Goal: Task Accomplishment & Management: Manage account settings

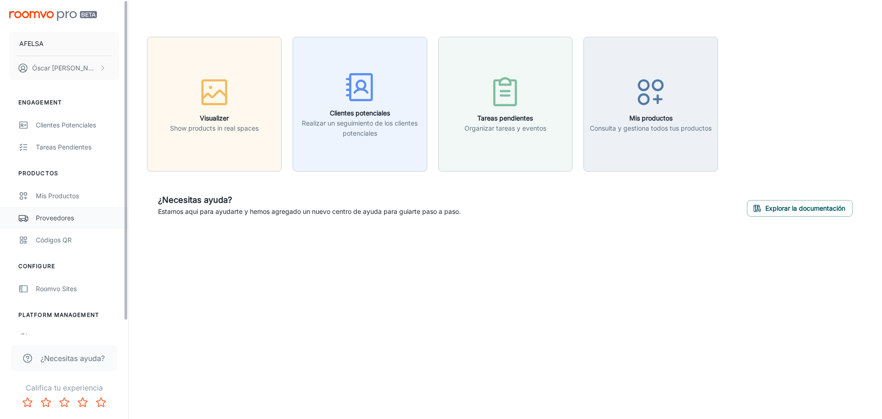
click at [75, 218] on div "Proveedores" at bounding box center [77, 218] width 83 height 10
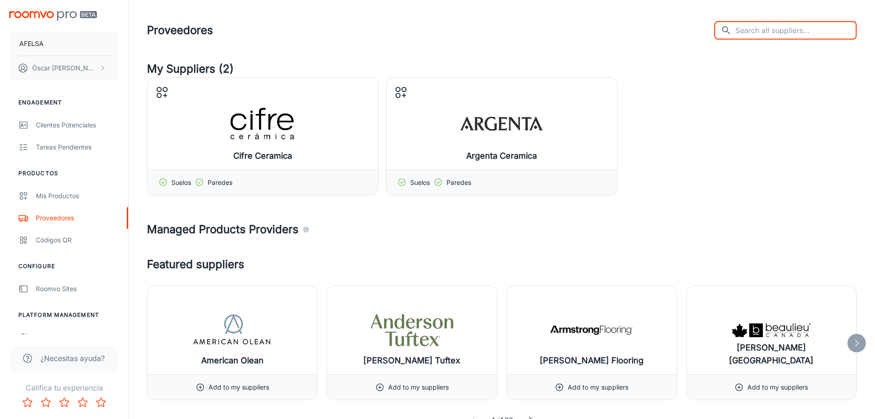
click at [761, 29] on input "text" at bounding box center [796, 30] width 121 height 18
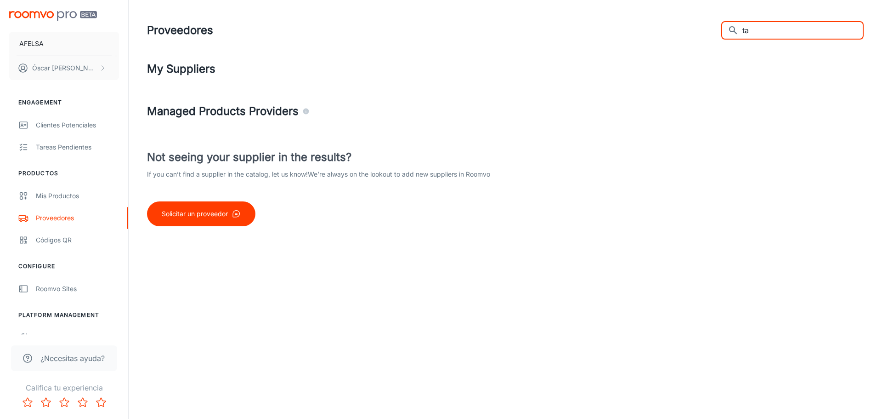
type input "t"
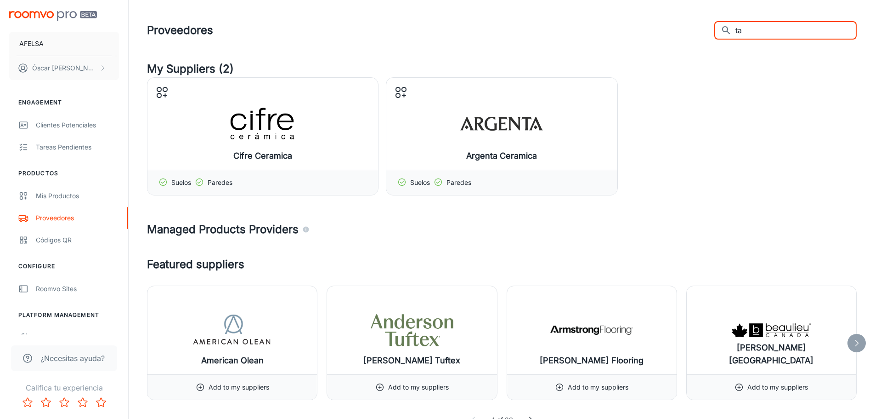
type input "tau"
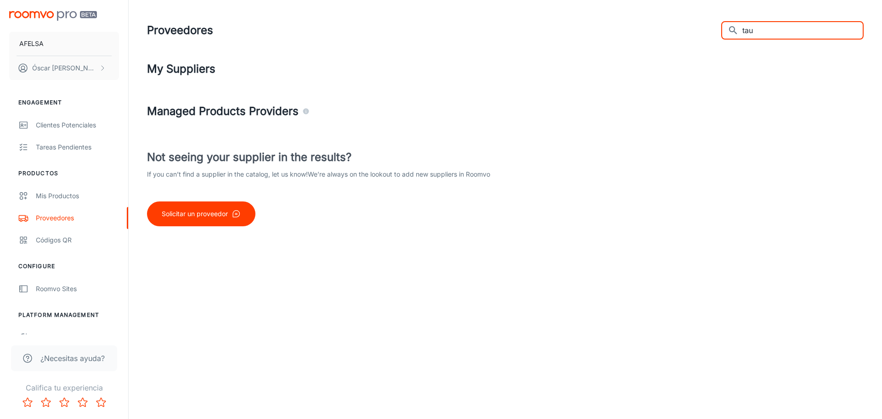
click at [222, 219] on button "Solicitar un proveedor" at bounding box center [201, 213] width 108 height 25
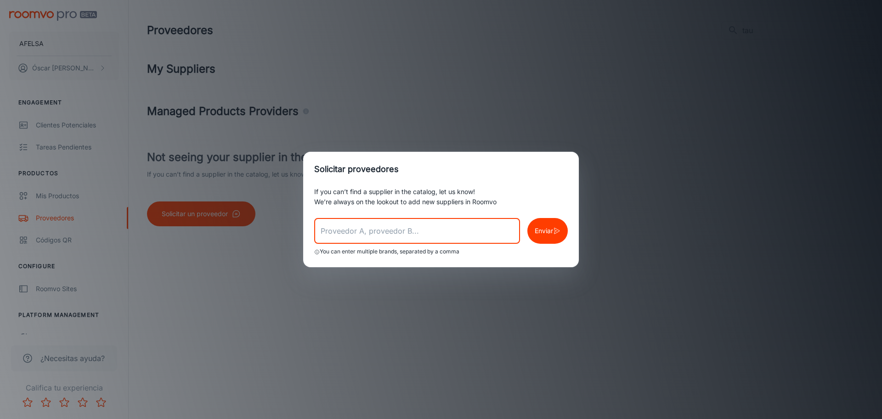
click at [359, 230] on input "text" at bounding box center [417, 231] width 206 height 26
type input "tau cerámica"
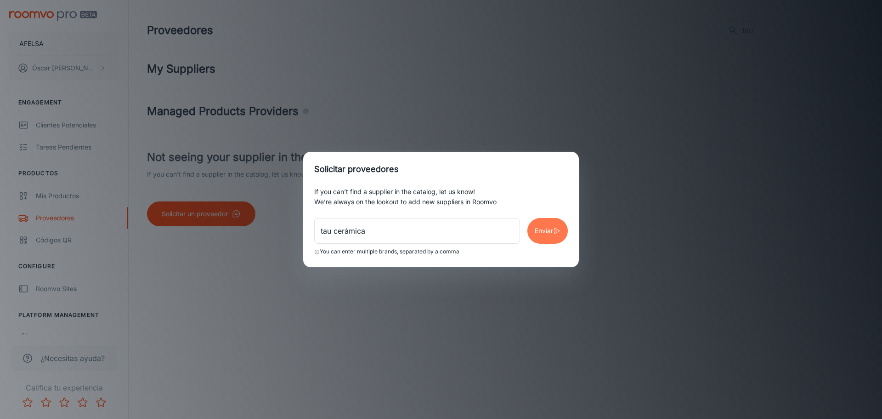
click at [544, 231] on p "Enviar" at bounding box center [544, 231] width 18 height 10
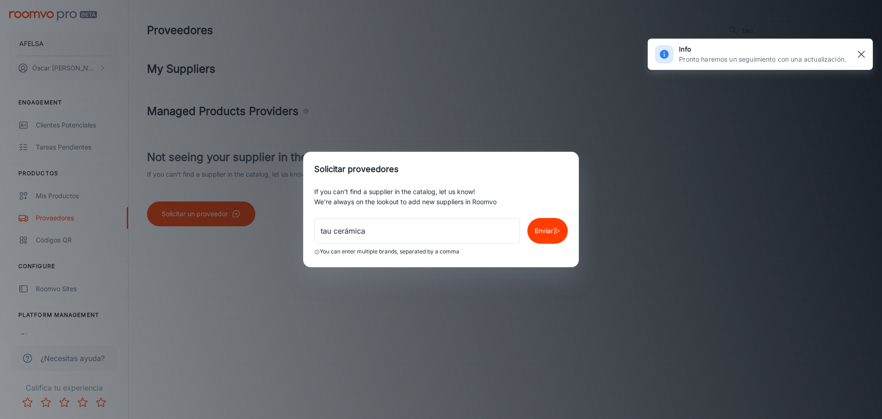
click at [860, 56] on line "button" at bounding box center [861, 54] width 6 height 6
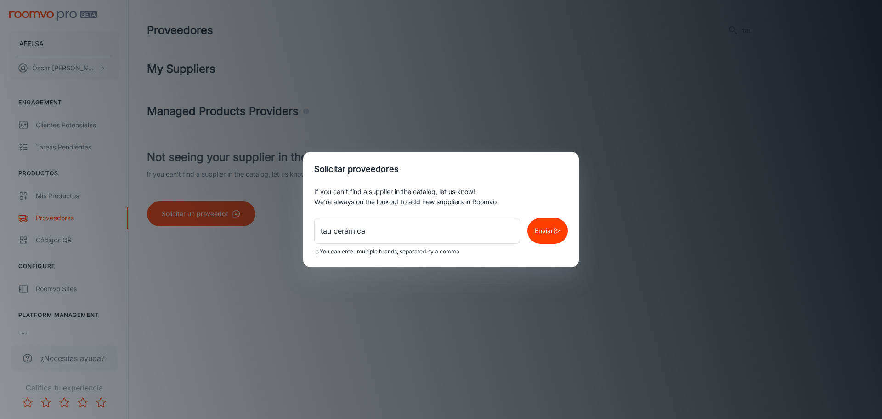
click at [489, 142] on div "Solicitar proveedores If you can’t find a supplier in the catalog, let us know!…" at bounding box center [441, 209] width 882 height 419
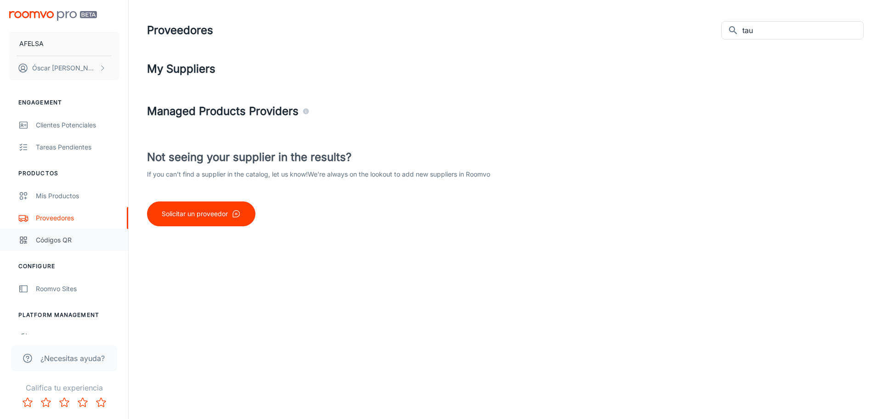
click at [43, 230] on link "Códigos QR" at bounding box center [64, 240] width 128 height 22
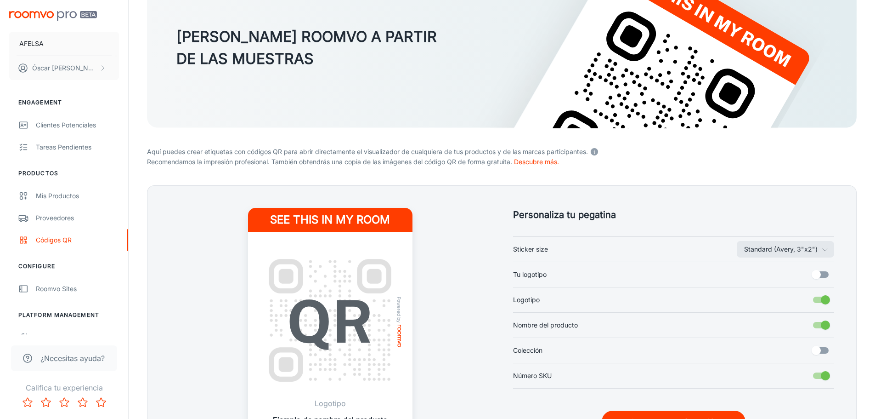
scroll to position [138, 0]
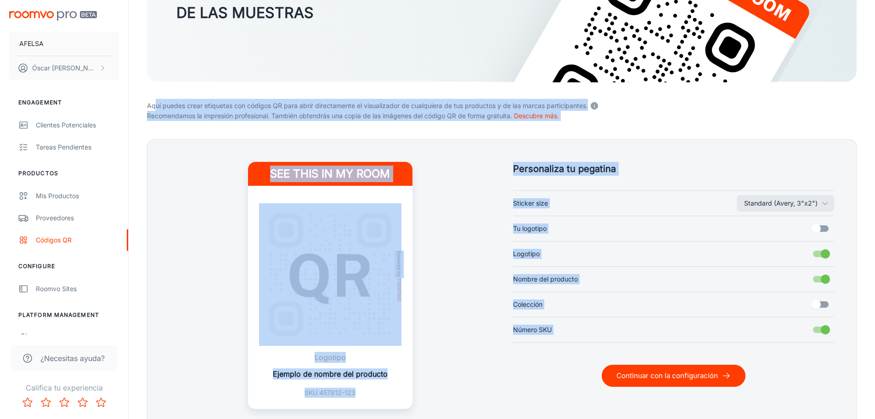
click at [596, 103] on body "AFELSA [PERSON_NAME] Engagement Clientes potenciales Tareas pendientes Producto…" at bounding box center [437, 71] width 875 height 419
click at [669, 106] on p "Aquí puedes crear etiquetas con códigos QR para abrir directamente el visualiza…" at bounding box center [502, 105] width 710 height 12
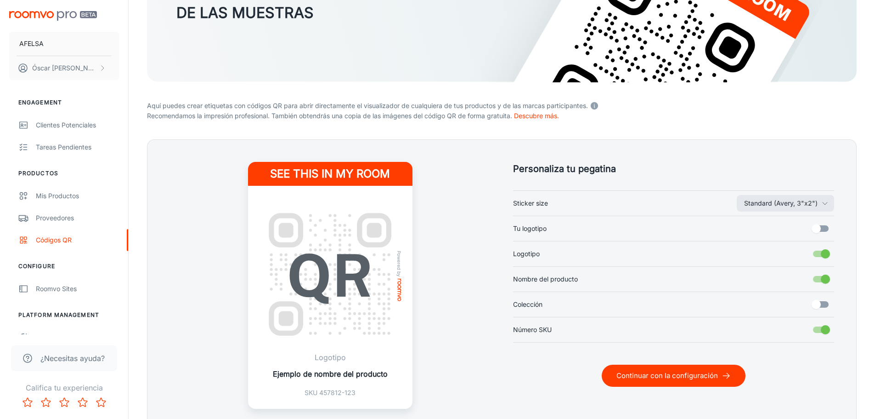
click at [357, 374] on p "Ejemplo de nombre del producto" at bounding box center [330, 373] width 115 height 11
click at [357, 373] on p "Ejemplo de nombre del producto" at bounding box center [330, 373] width 115 height 11
drag, startPoint x: 302, startPoint y: 377, endPoint x: 354, endPoint y: 360, distance: 54.6
click at [302, 377] on p "Ejemplo de nombre del producto" at bounding box center [330, 373] width 115 height 11
click at [657, 384] on button "Continuar con la configuración" at bounding box center [674, 375] width 144 height 22
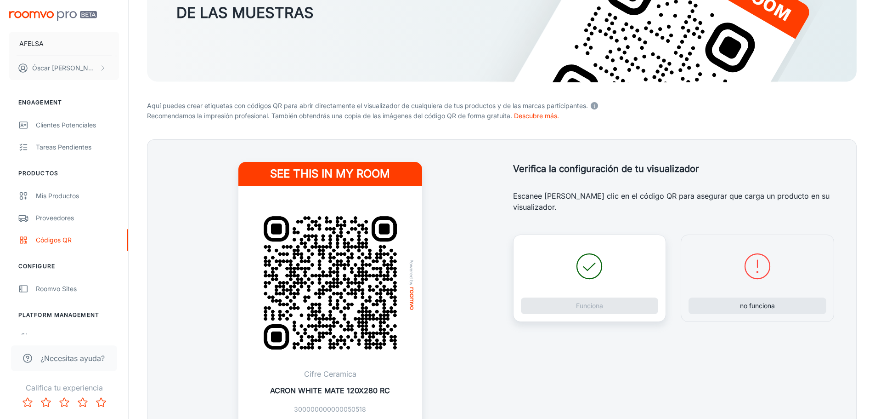
scroll to position [184, 0]
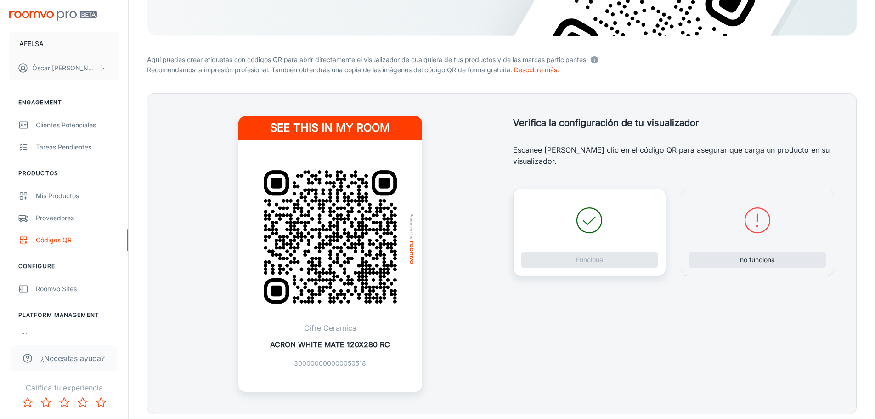
click at [312, 340] on p "ACRON WHITE MATE 120X280 RC" at bounding box center [330, 344] width 120 height 11
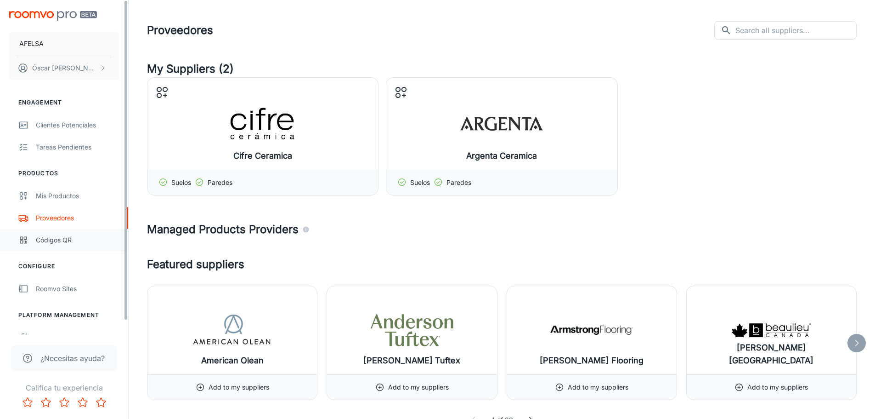
click at [50, 240] on div "Códigos QR" at bounding box center [77, 240] width 83 height 10
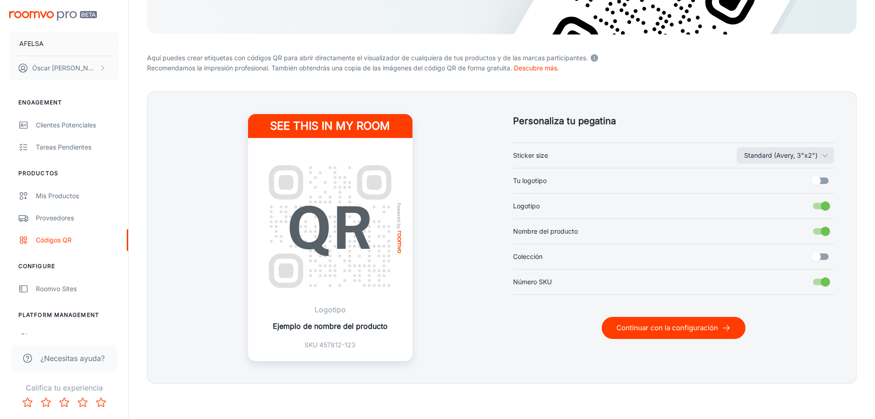
scroll to position [187, 0]
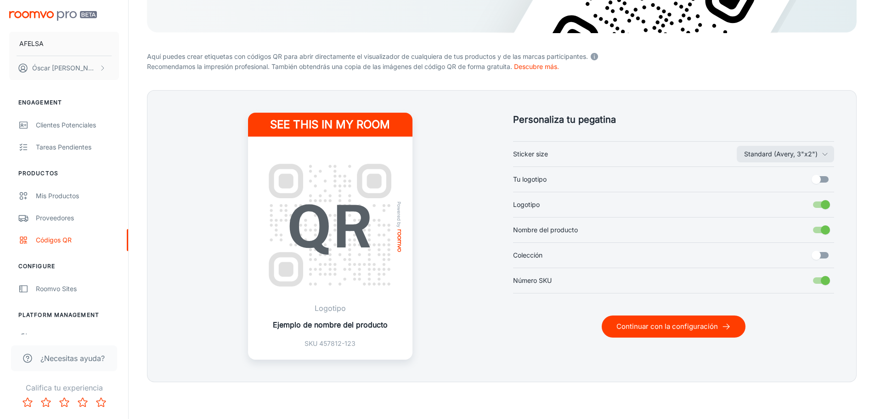
click at [323, 318] on div "Ejemplo de nombre del producto" at bounding box center [330, 324] width 115 height 22
click at [321, 326] on p "Ejemplo de nombre del producto" at bounding box center [330, 324] width 115 height 11
drag, startPoint x: 325, startPoint y: 322, endPoint x: 375, endPoint y: 324, distance: 49.7
click at [374, 324] on p "Ejemplo de nombre del producto" at bounding box center [330, 324] width 115 height 11
click at [339, 328] on p "Ejemplo de nombre del producto" at bounding box center [330, 324] width 115 height 11
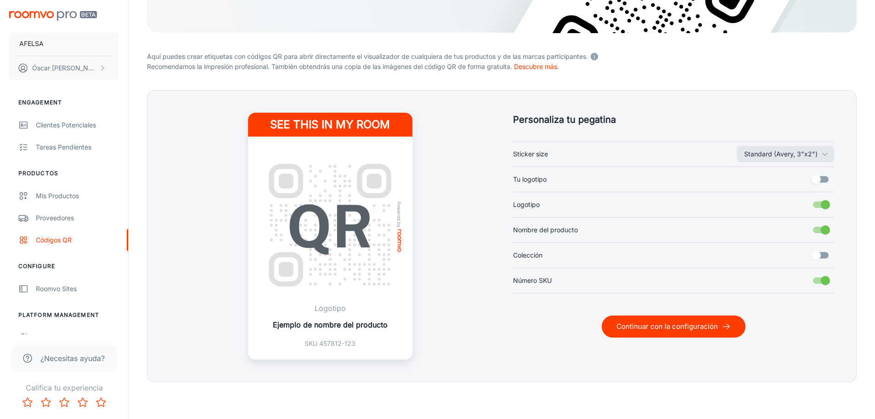
click at [657, 327] on button "Continuar con la configuración" at bounding box center [674, 326] width 144 height 22
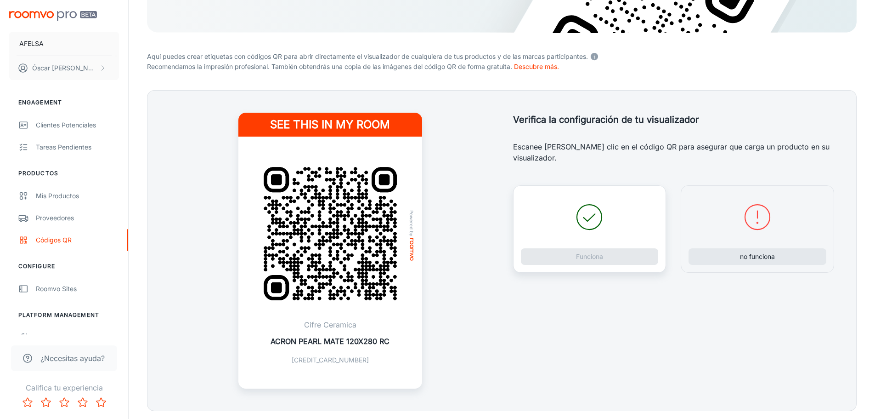
click at [346, 337] on p "ACRON PEARL MATE 120X280 RC" at bounding box center [330, 340] width 119 height 11
click at [589, 222] on icon at bounding box center [589, 216] width 33 height 33
click at [708, 225] on div "no funciona" at bounding box center [757, 228] width 153 height 87
click at [628, 232] on div "Funciona" at bounding box center [589, 228] width 153 height 87
drag, startPoint x: 729, startPoint y: 232, endPoint x: 447, endPoint y: 265, distance: 284.1
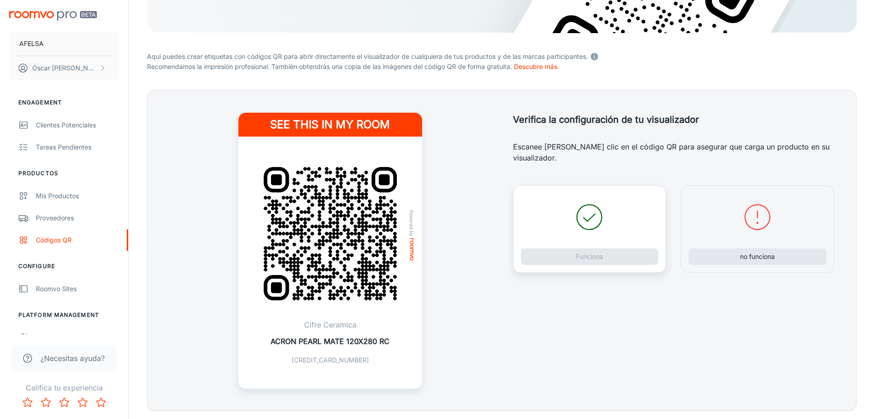
click at [725, 233] on div "no funciona" at bounding box center [757, 228] width 153 height 87
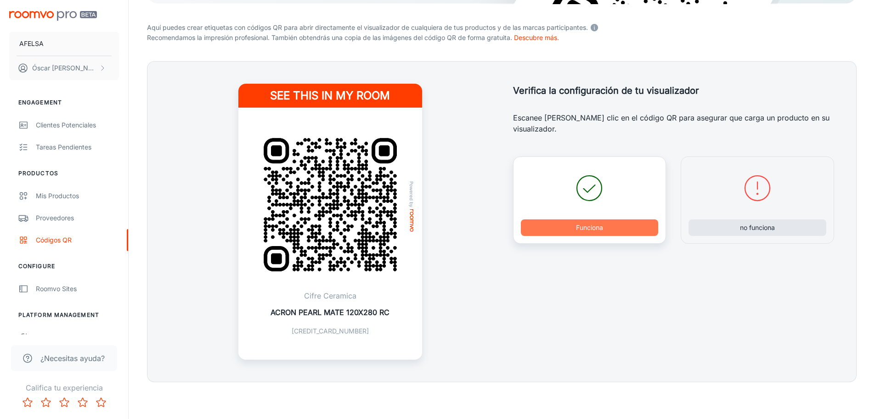
click at [543, 224] on button "Funciona" at bounding box center [590, 227] width 138 height 17
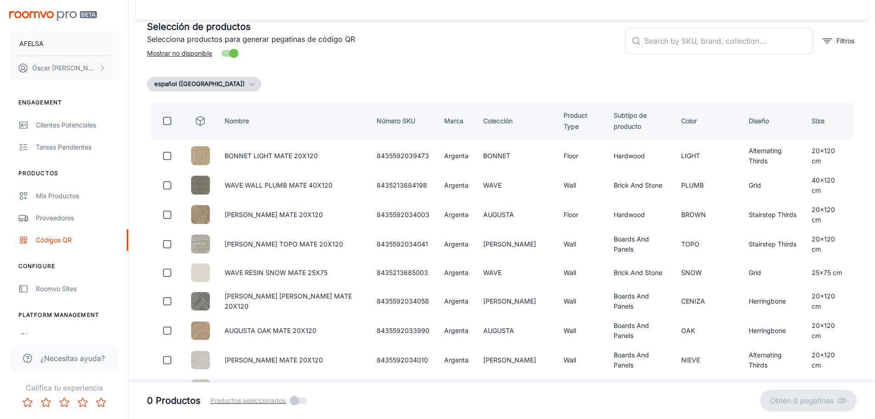
scroll to position [0, 0]
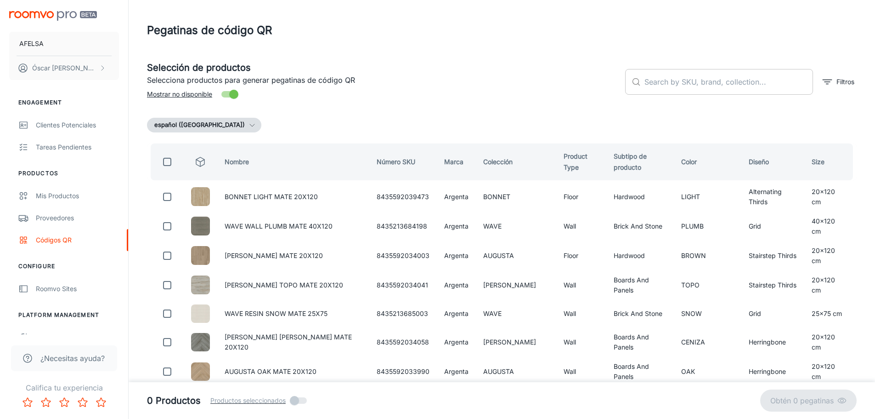
click at [669, 76] on input "text" at bounding box center [729, 82] width 169 height 26
type input "capri"
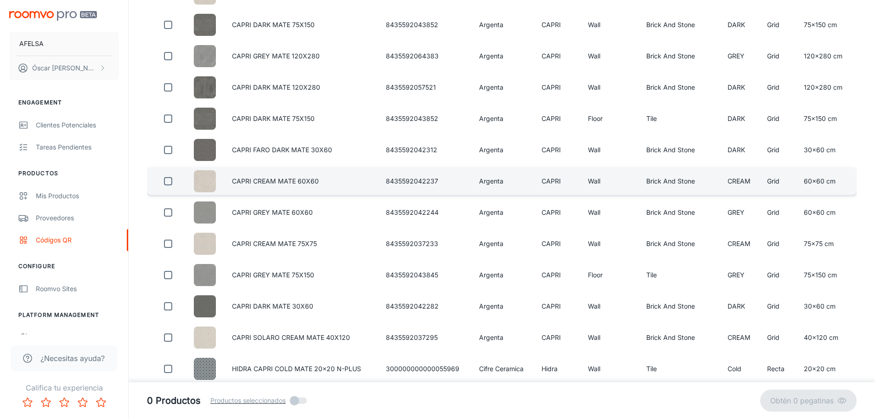
scroll to position [230, 0]
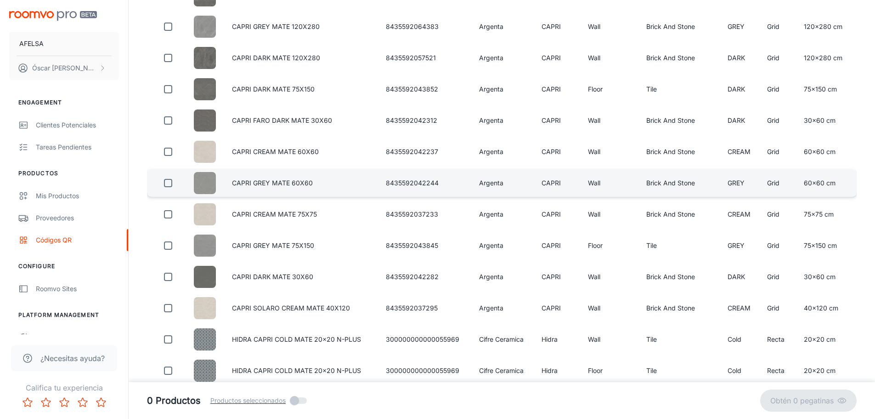
click at [171, 184] on input "checkbox" at bounding box center [168, 183] width 18 height 18
click at [822, 397] on p "Obtener 1 pegatina" at bounding box center [803, 400] width 69 height 11
checkbox input "false"
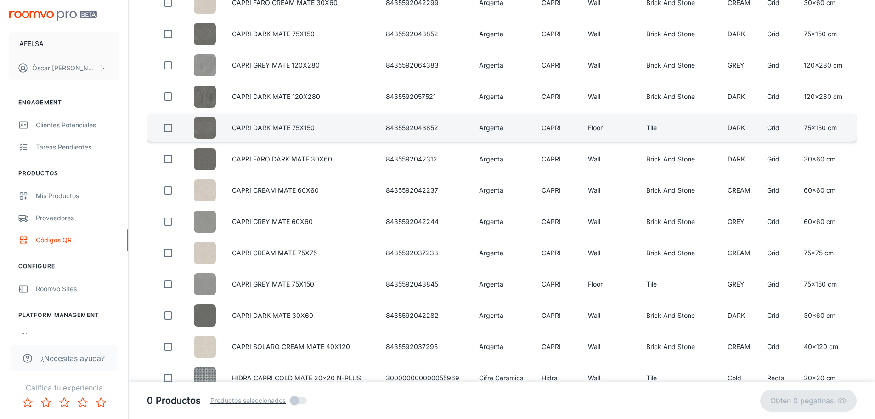
scroll to position [276, 0]
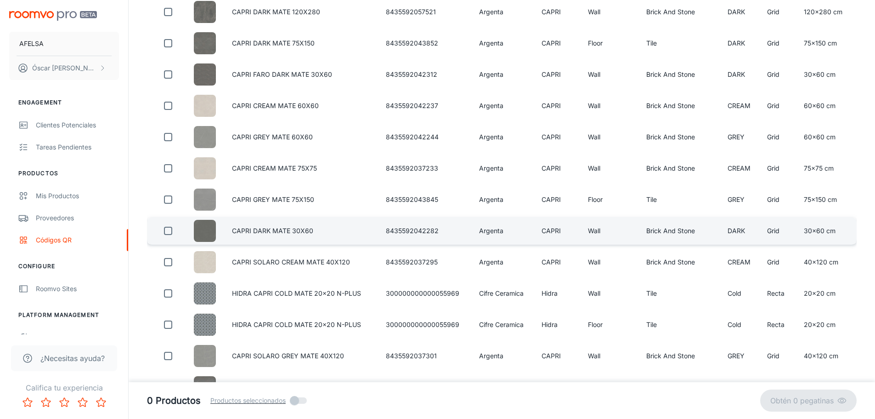
click at [171, 232] on input "checkbox" at bounding box center [168, 230] width 18 height 18
checkbox input "true"
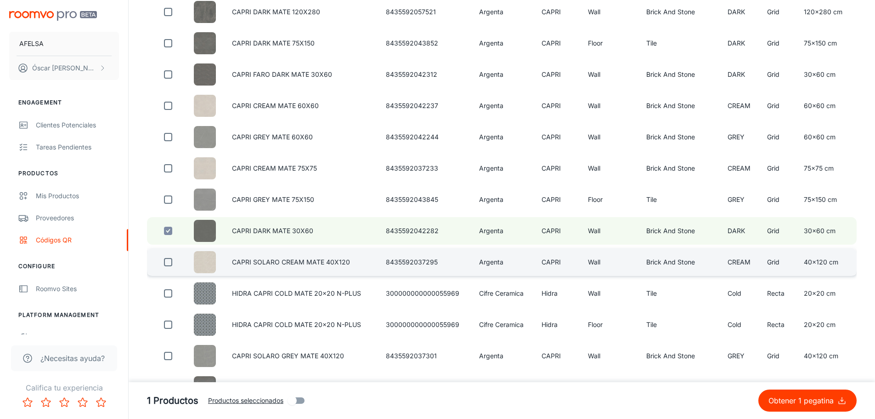
click at [168, 257] on input "checkbox" at bounding box center [168, 262] width 18 height 18
checkbox input "true"
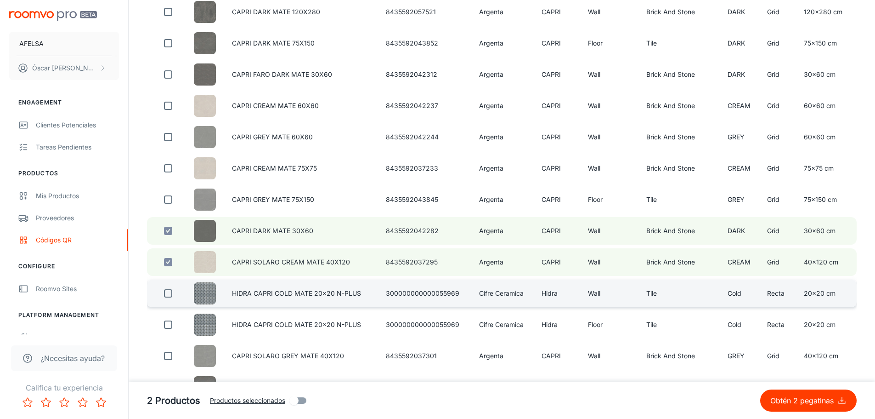
click at [169, 287] on input "checkbox" at bounding box center [168, 293] width 18 height 18
checkbox input "true"
click at [791, 402] on p "Obtén 3 pegatinas" at bounding box center [804, 400] width 67 height 11
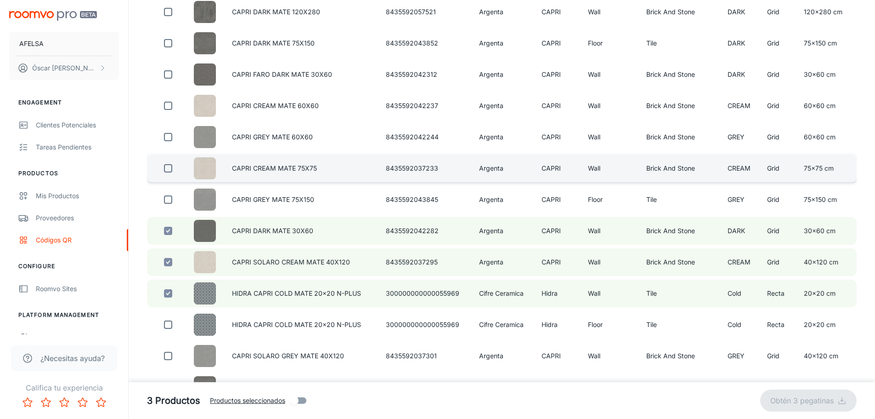
checkbox input "false"
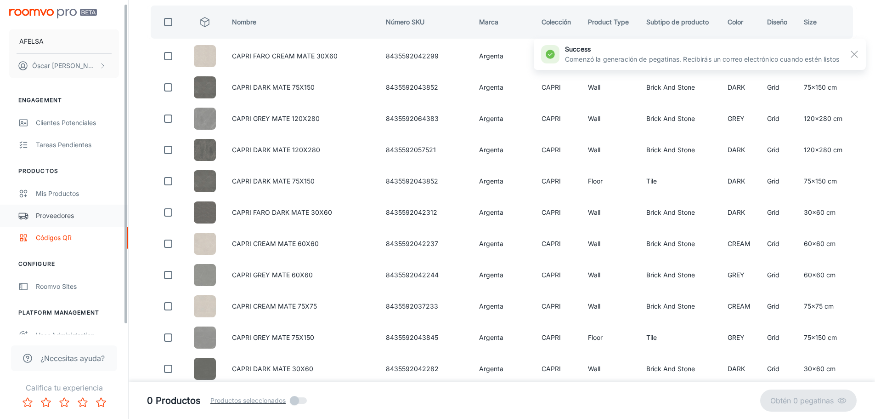
scroll to position [0, 0]
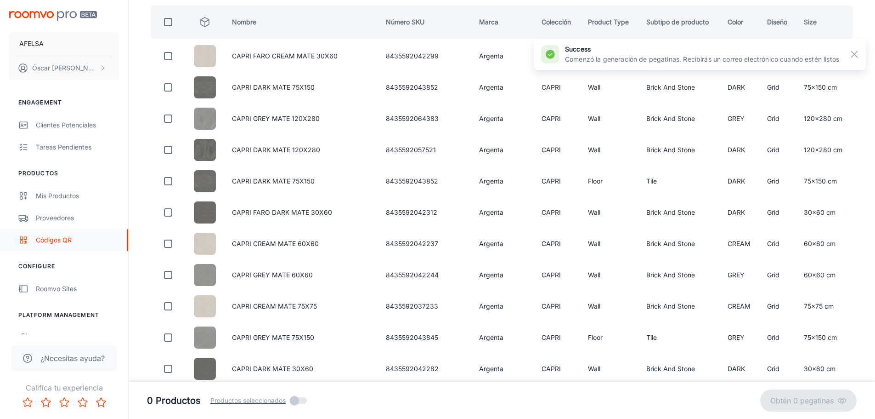
click at [45, 238] on div "Códigos QR" at bounding box center [77, 240] width 83 height 10
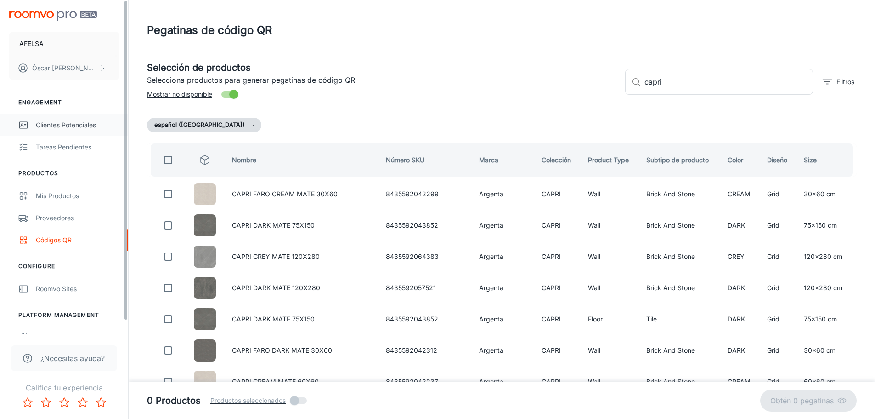
click at [79, 124] on div "Clientes potenciales" at bounding box center [77, 125] width 83 height 10
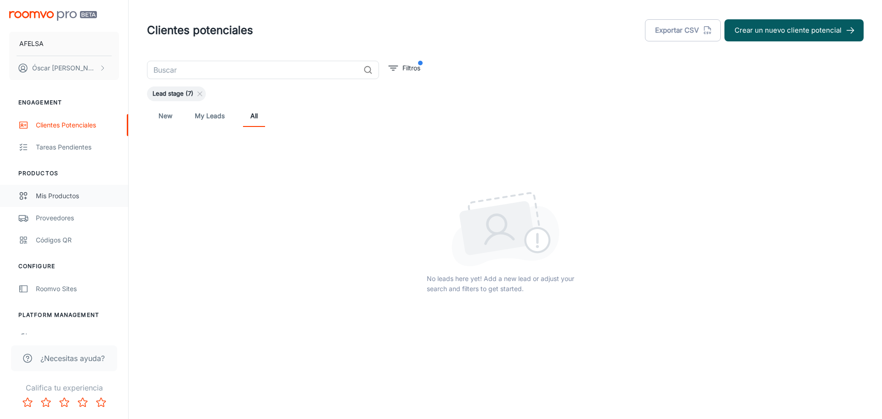
click at [49, 193] on div "Mis productos" at bounding box center [77, 196] width 83 height 10
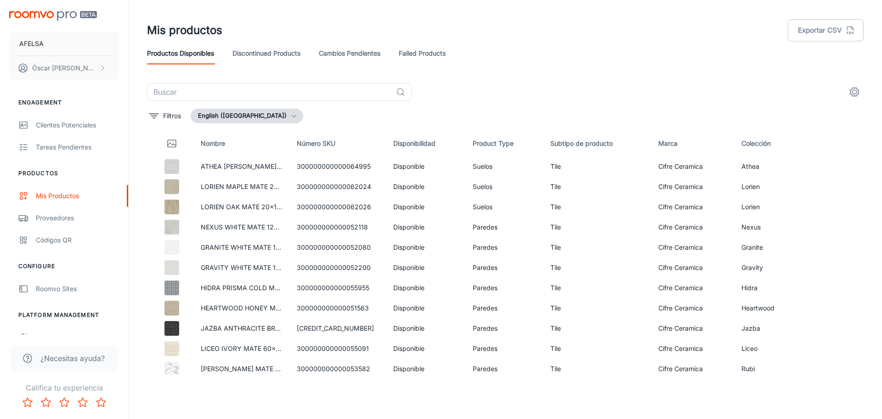
click at [264, 114] on button "English ([GEOGRAPHIC_DATA])" at bounding box center [247, 115] width 113 height 15
click at [246, 138] on li "español ([GEOGRAPHIC_DATA])" at bounding box center [254, 135] width 125 height 17
click at [54, 242] on div "Códigos QR" at bounding box center [77, 240] width 83 height 10
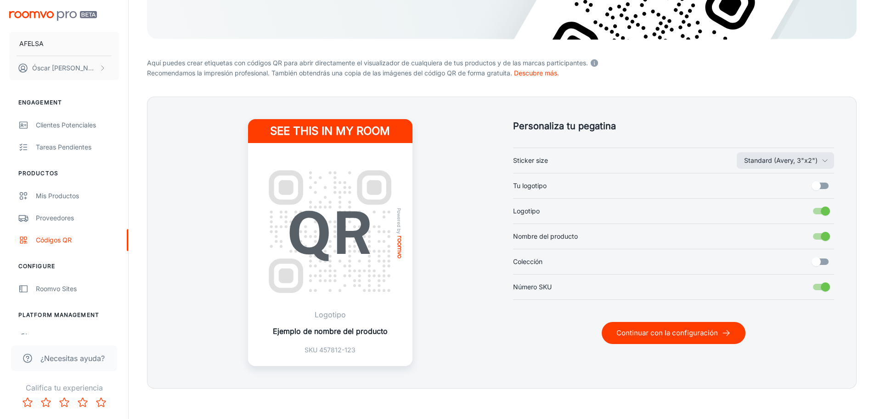
scroll to position [187, 0]
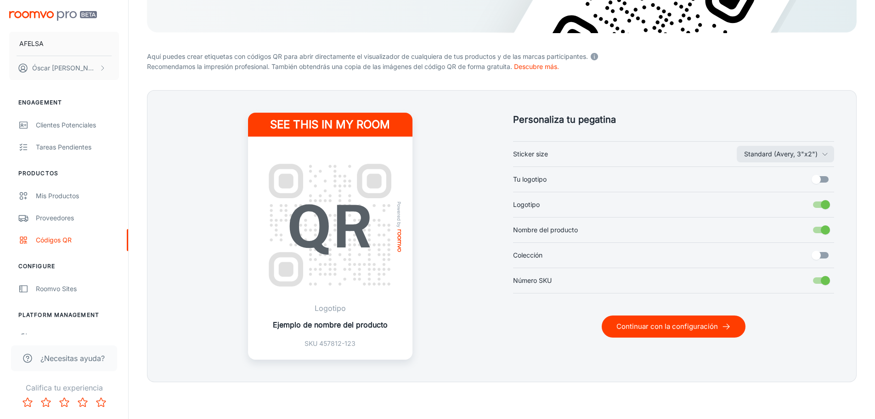
click at [647, 328] on button "Continuar con la configuración" at bounding box center [674, 326] width 144 height 22
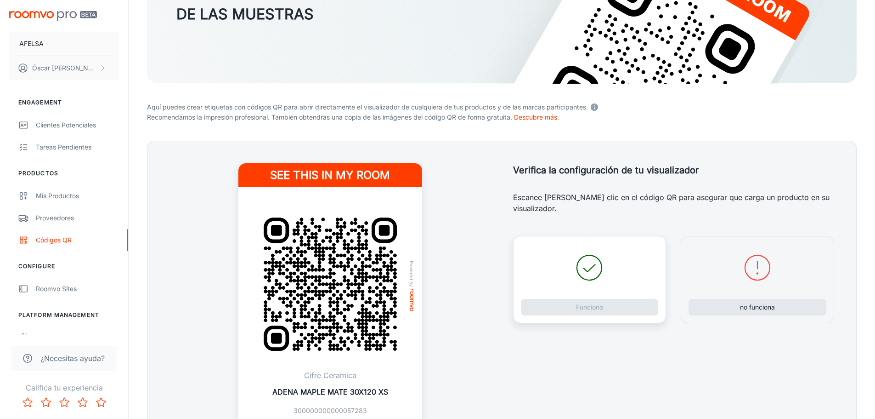
scroll to position [138, 0]
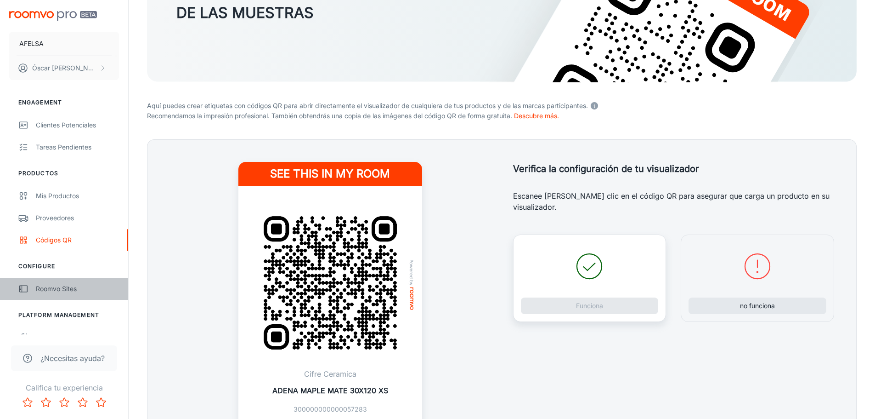
click at [44, 289] on div "Roomvo Sites" at bounding box center [77, 288] width 83 height 10
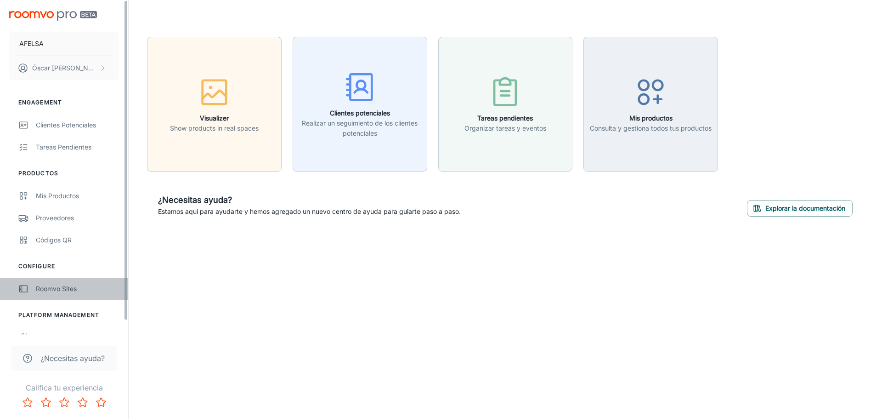
click at [54, 289] on div "Roomvo Sites" at bounding box center [77, 288] width 83 height 10
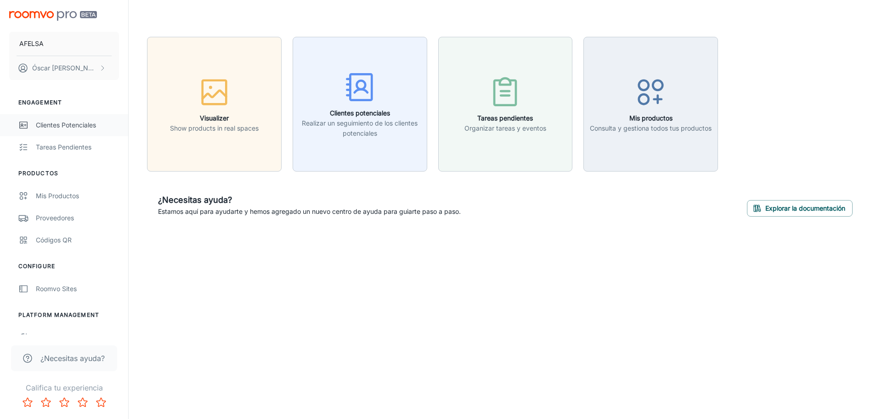
click at [44, 132] on link "Clientes potenciales" at bounding box center [64, 125] width 128 height 22
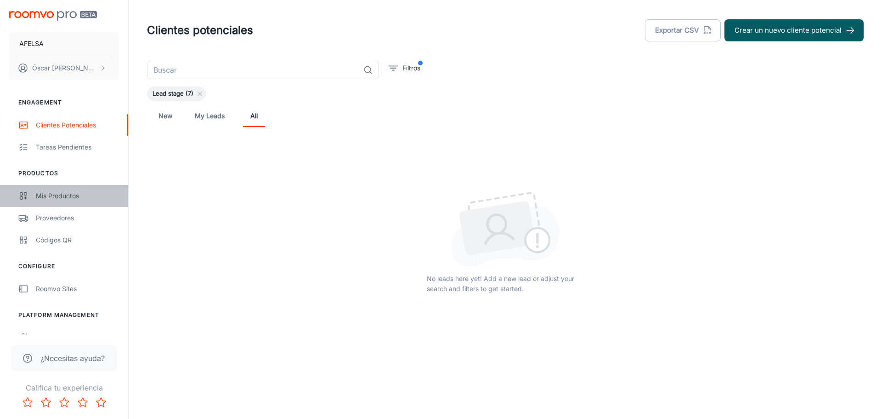
click at [50, 203] on link "Mis productos" at bounding box center [64, 196] width 128 height 22
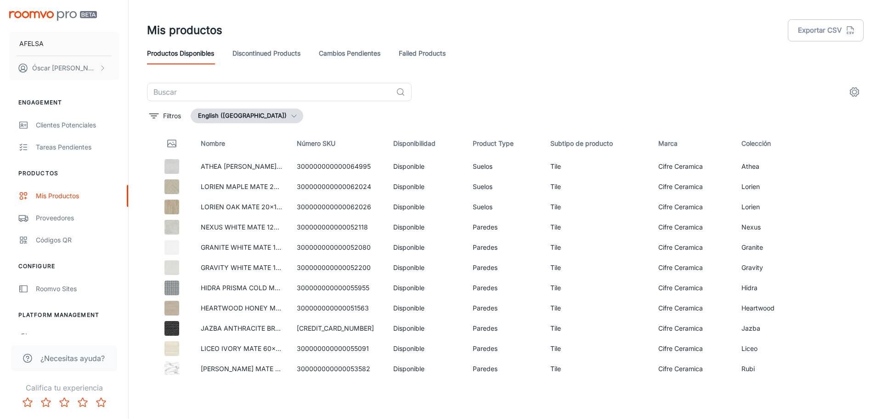
click at [262, 115] on button "English ([GEOGRAPHIC_DATA])" at bounding box center [247, 115] width 113 height 15
click at [240, 134] on li "español ([GEOGRAPHIC_DATA])" at bounding box center [254, 135] width 125 height 17
click at [266, 54] on link "Discontinued Products" at bounding box center [266, 53] width 68 height 22
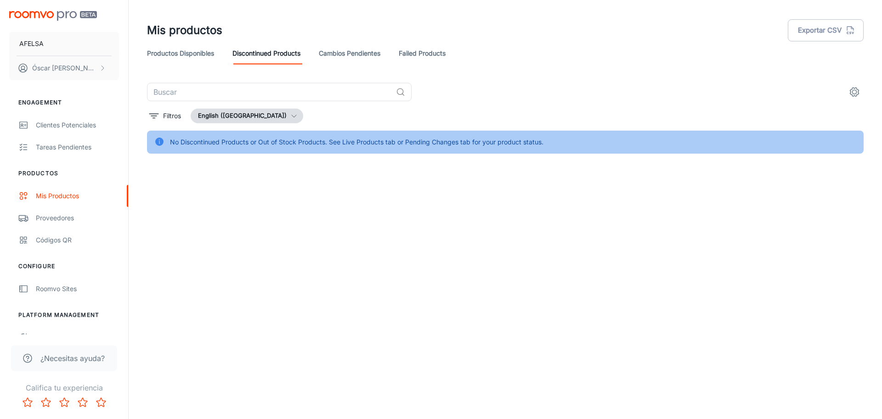
click at [334, 57] on link "Cambios pendientes" at bounding box center [350, 53] width 62 height 22
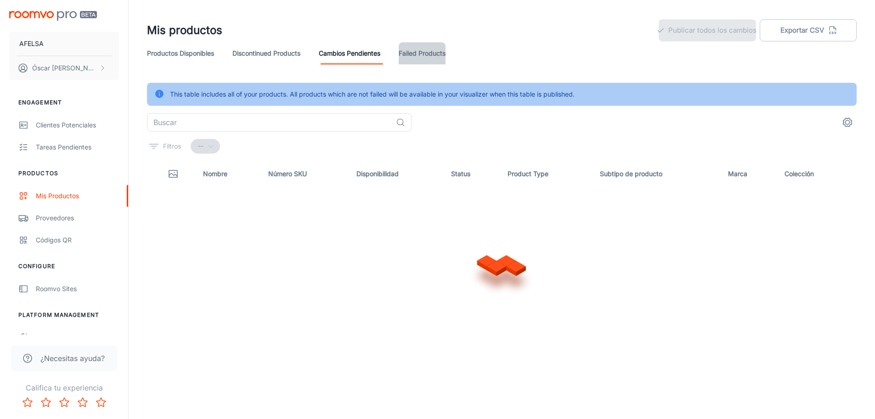
click at [405, 61] on link "Failed Products" at bounding box center [422, 53] width 47 height 22
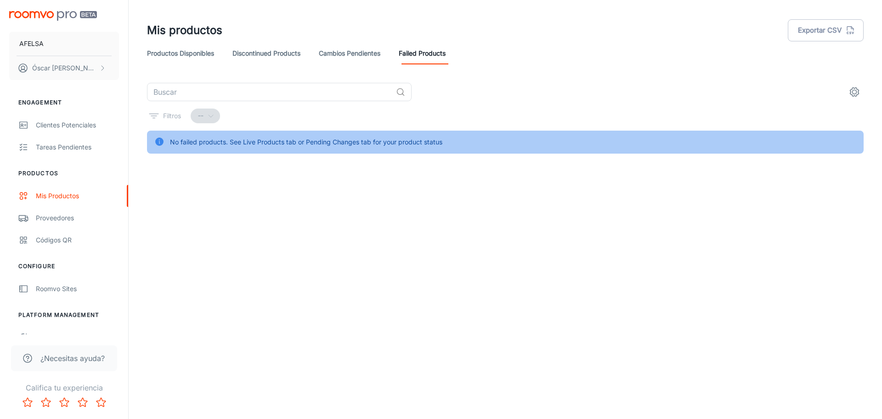
click at [177, 61] on link "Productos disponibles" at bounding box center [180, 53] width 67 height 22
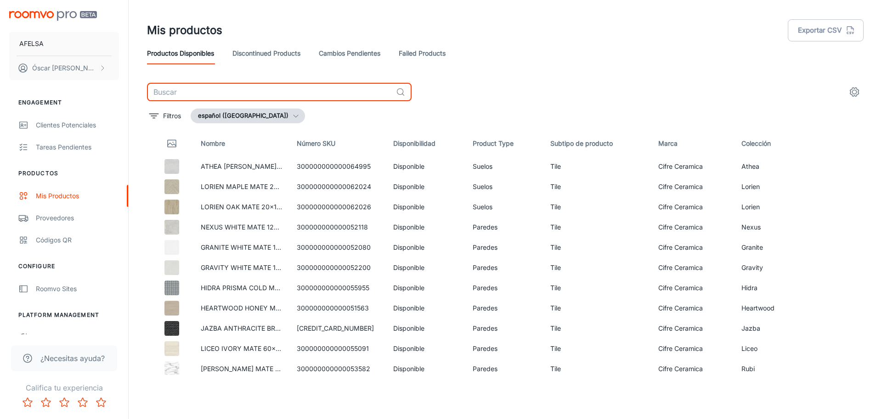
click at [176, 90] on input "text" at bounding box center [269, 92] width 245 height 18
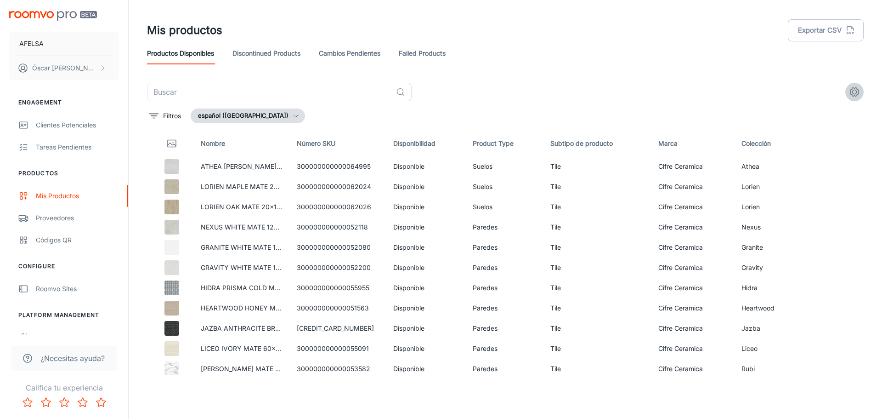
click at [849, 89] on icon "settings" at bounding box center [854, 91] width 11 height 11
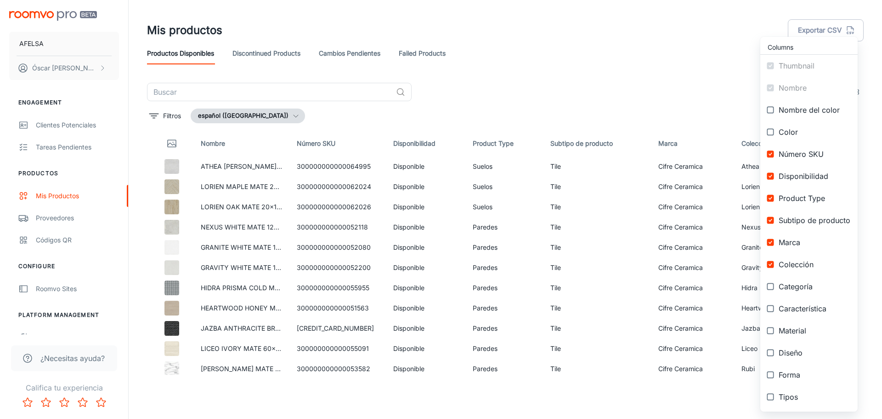
click at [164, 91] on div at bounding box center [441, 209] width 882 height 419
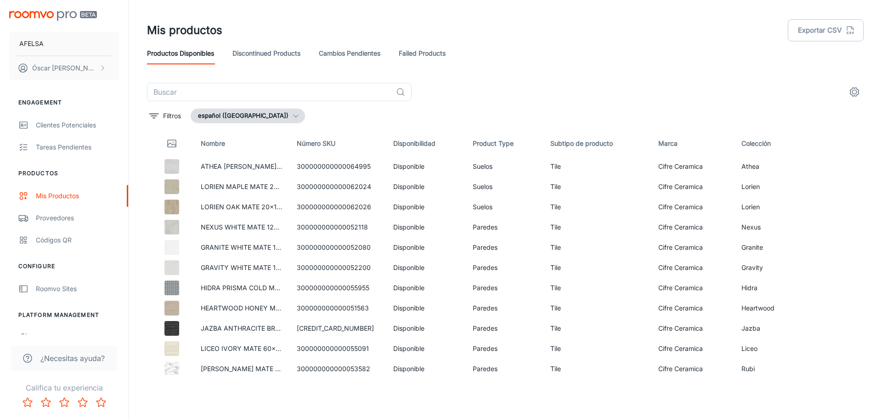
click at [178, 89] on div "Columns Thumbnail Nombre Nombre del color Color Número SKU Disponibilidad Produ…" at bounding box center [441, 209] width 882 height 419
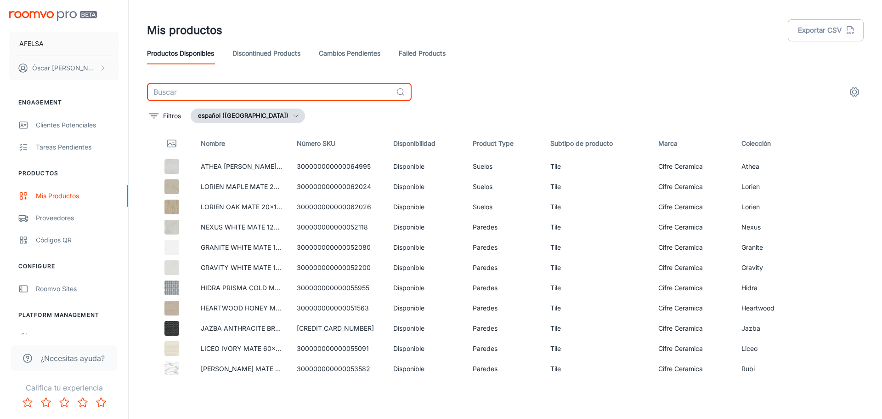
click at [191, 93] on input "text" at bounding box center [269, 92] width 245 height 18
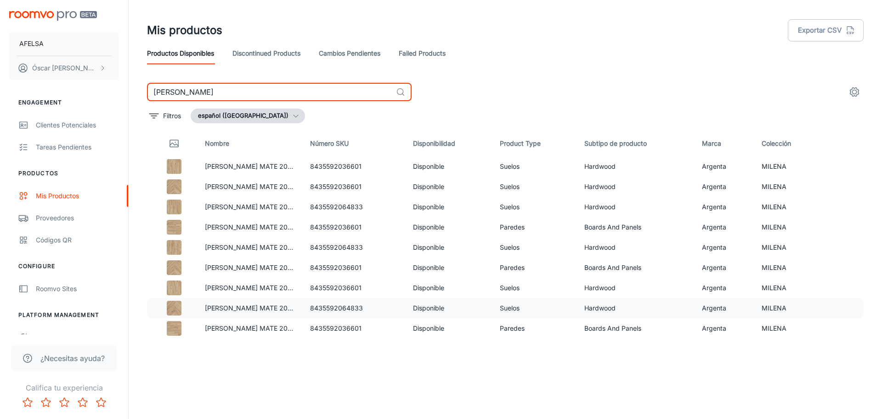
type input "[PERSON_NAME]"
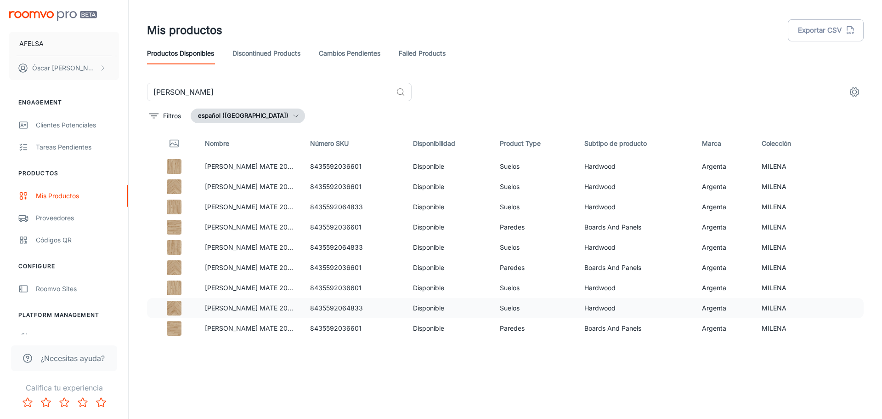
click at [223, 303] on p "[PERSON_NAME] MATE 20X120" at bounding box center [250, 308] width 91 height 10
click at [159, 312] on div at bounding box center [174, 307] width 32 height 15
click at [170, 310] on img at bounding box center [174, 307] width 15 height 15
click at [209, 307] on p "[PERSON_NAME] MATE 20X120" at bounding box center [250, 308] width 91 height 10
click at [215, 334] on td "[PERSON_NAME] MATE 20X120" at bounding box center [250, 328] width 105 height 20
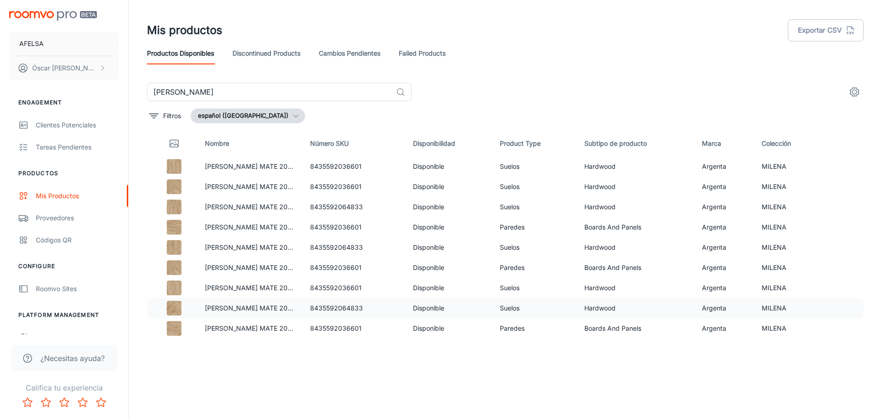
click at [223, 303] on p "[PERSON_NAME] MATE 20X120" at bounding box center [250, 308] width 91 height 10
click at [232, 271] on p "[PERSON_NAME] MATE 20X120" at bounding box center [250, 267] width 91 height 10
click at [247, 228] on p "[PERSON_NAME] MATE 20X120" at bounding box center [250, 227] width 91 height 10
click at [85, 149] on div "Tareas pendientes" at bounding box center [77, 147] width 83 height 10
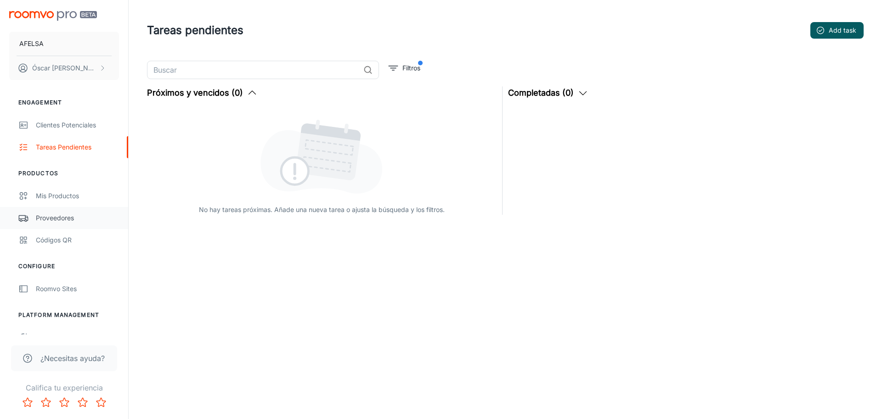
click at [53, 219] on div "Proveedores" at bounding box center [77, 218] width 83 height 10
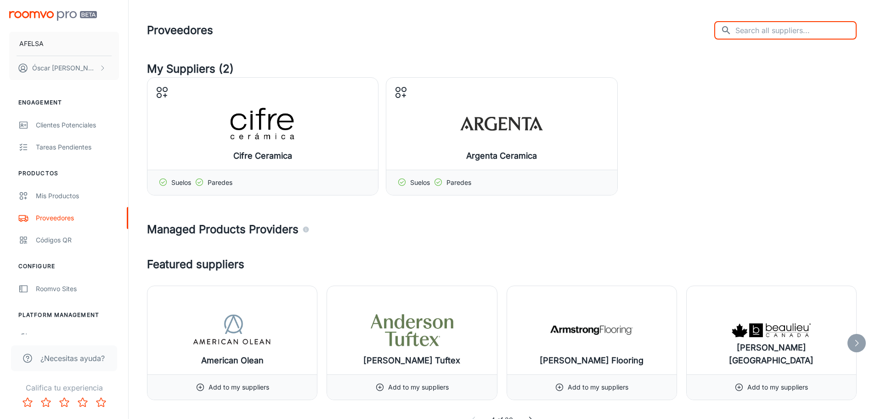
drag, startPoint x: 783, startPoint y: 29, endPoint x: 777, endPoint y: 29, distance: 5.5
click at [783, 29] on input "text" at bounding box center [796, 30] width 121 height 18
type input "roca"
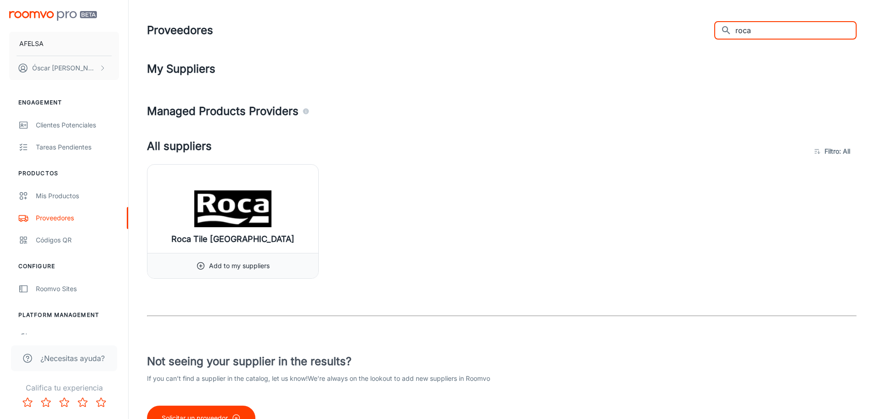
drag, startPoint x: 775, startPoint y: 30, endPoint x: 661, endPoint y: 29, distance: 113.5
click at [678, 27] on div "Proveedores ​ roca ​" at bounding box center [502, 30] width 710 height 24
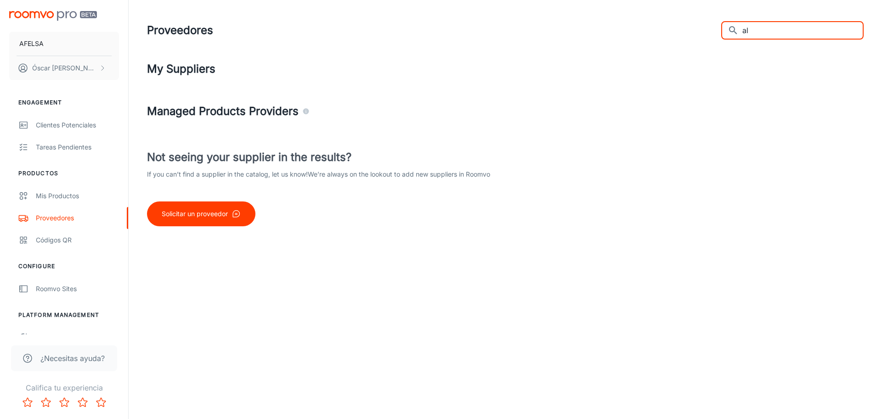
type input "a"
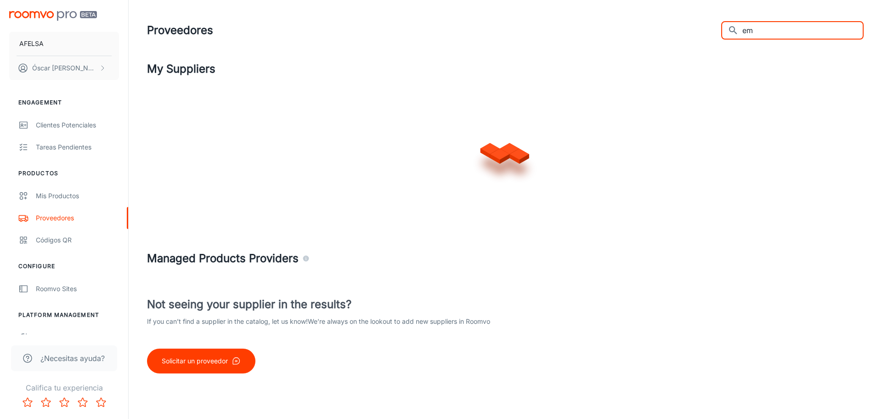
type input "e"
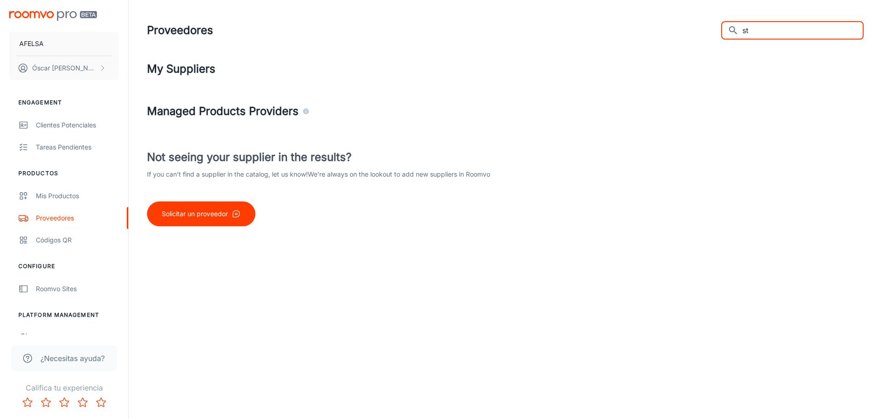
type input "s"
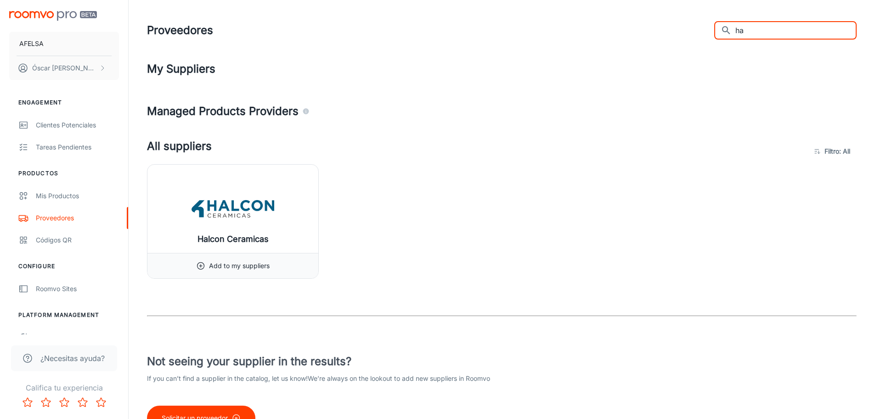
type input "h"
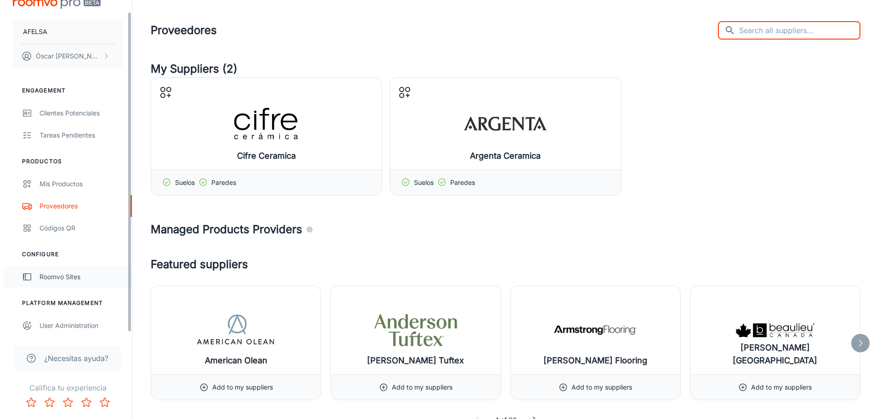
scroll to position [14, 0]
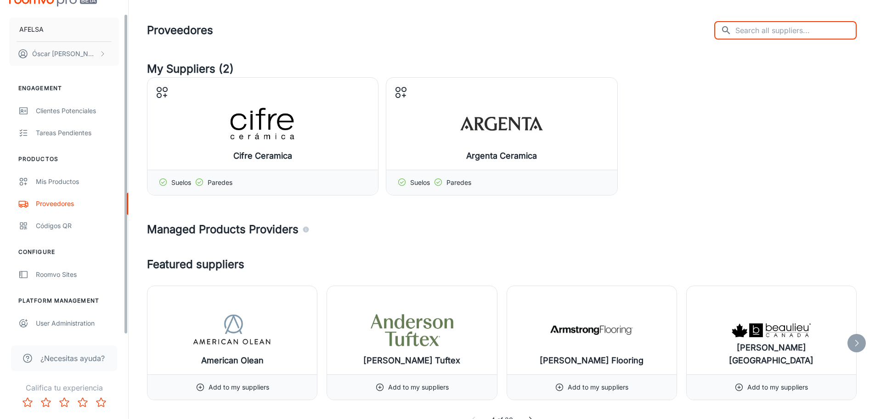
click at [61, 297] on li "Platform Management" at bounding box center [64, 300] width 128 height 8
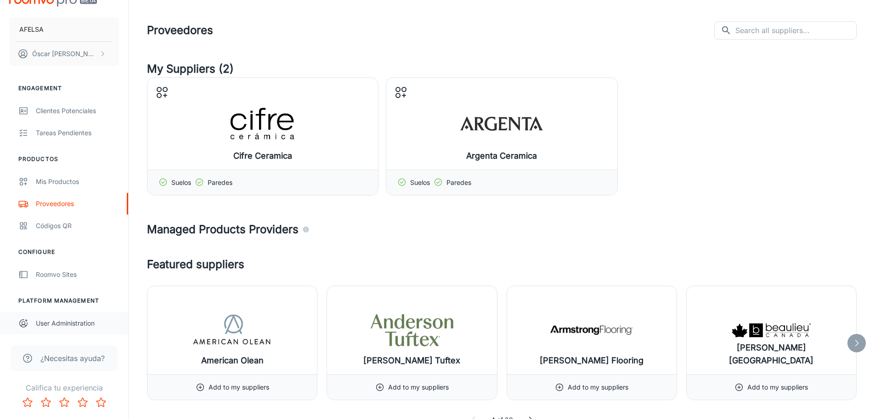
click at [51, 331] on link "User Administration" at bounding box center [64, 323] width 128 height 22
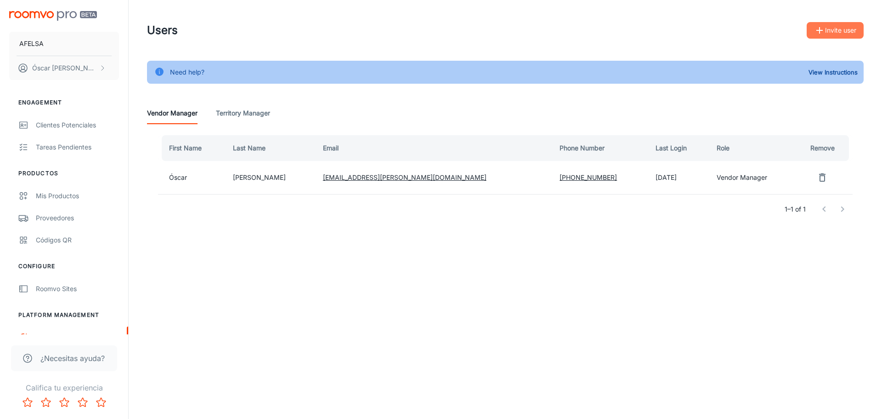
click at [821, 35] on icon "button" at bounding box center [819, 30] width 11 height 11
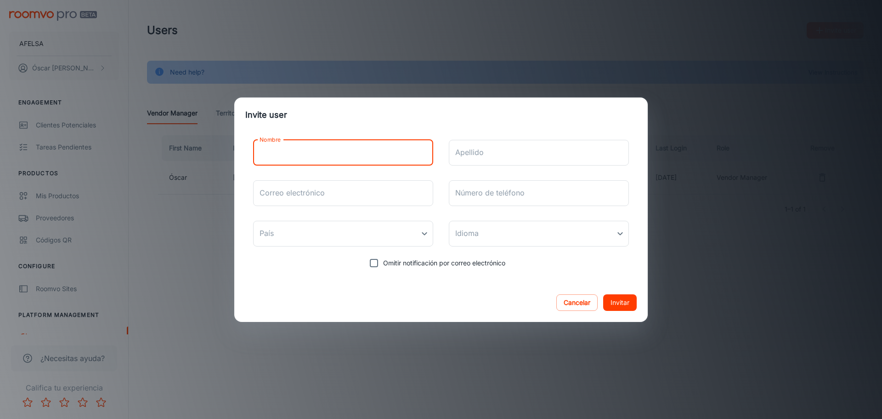
click at [301, 159] on input "Nombre" at bounding box center [343, 153] width 180 height 26
type input "[PERSON_NAME]"
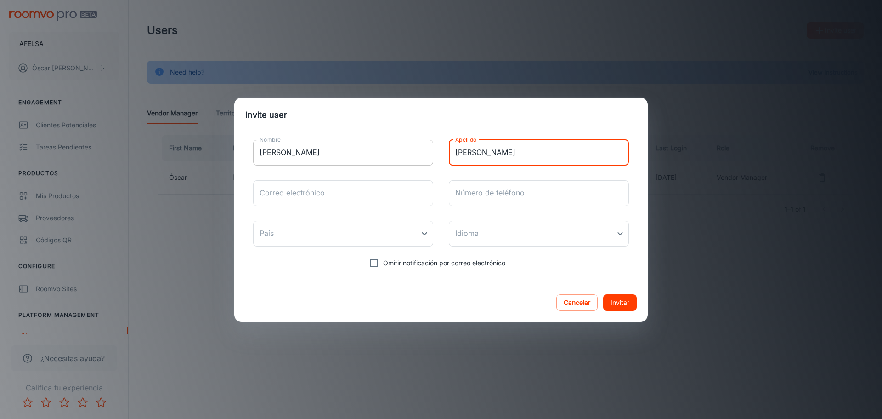
type input "[PERSON_NAME]"
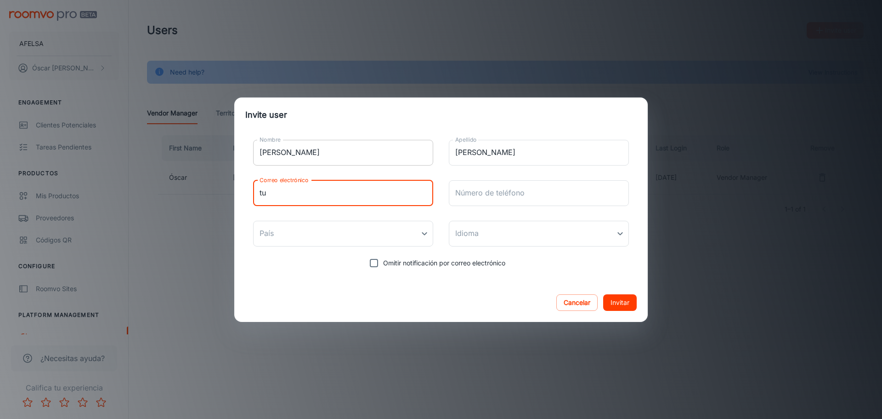
type input "t"
type input "[PERSON_NAME][EMAIL_ADDRESS][PERSON_NAME][DOMAIN_NAME]"
type input "649915221"
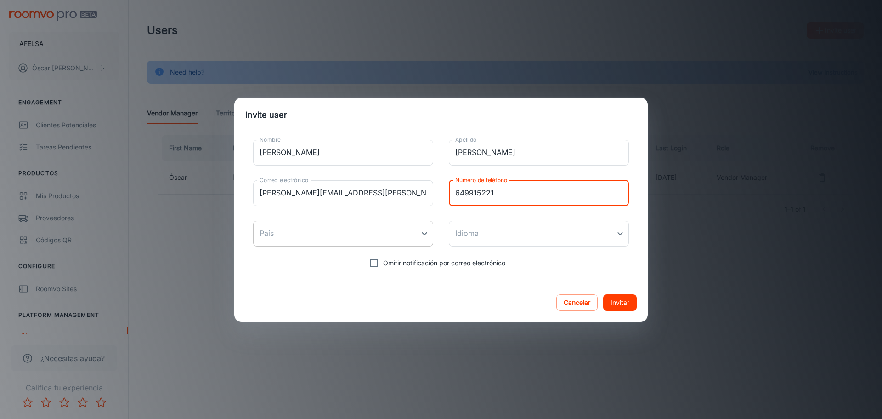
click at [346, 240] on body "AFELSA [PERSON_NAME] Engagement Clientes potenciales Tareas pendientes Producto…" at bounding box center [441, 209] width 882 height 419
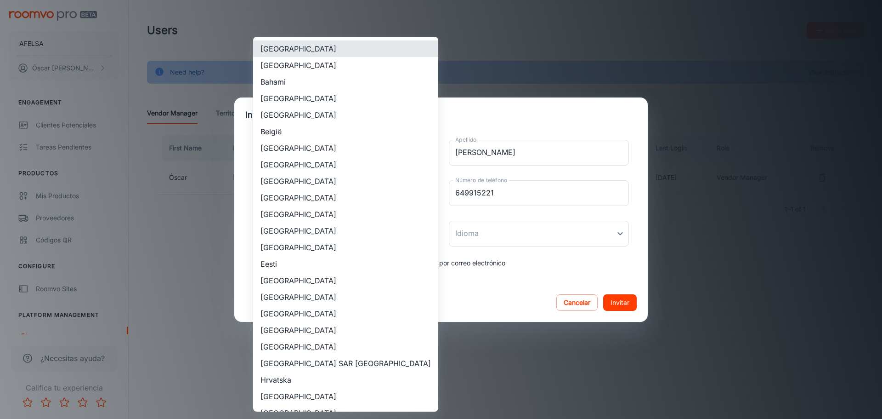
click at [339, 288] on li "[GEOGRAPHIC_DATA]" at bounding box center [345, 280] width 185 height 17
type input "[GEOGRAPHIC_DATA]"
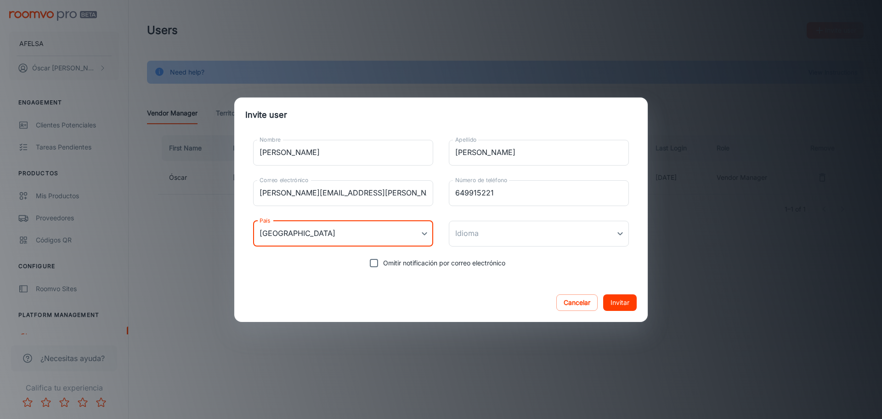
click at [472, 252] on div "Nombre [PERSON_NAME] Nombre Apellido [PERSON_NAME] Apellido Correo electrónico …" at bounding box center [440, 202] width 391 height 140
click at [477, 241] on body "AFELSA [PERSON_NAME] Engagement Clientes potenciales Tareas pendientes Producto…" at bounding box center [441, 209] width 882 height 419
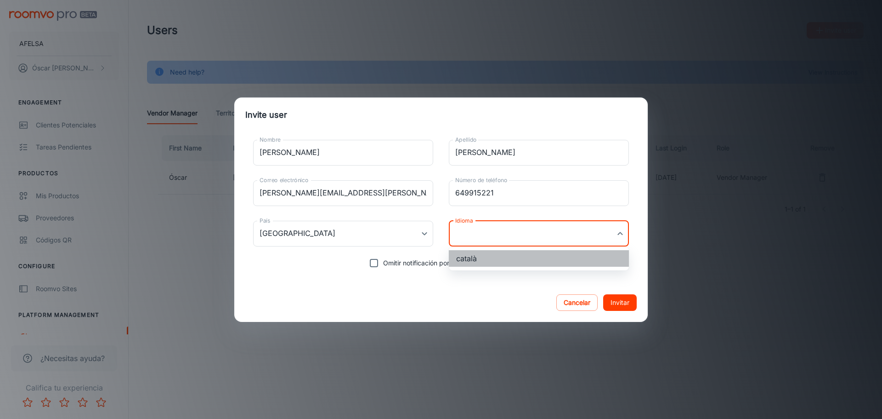
click at [477, 255] on li "català" at bounding box center [539, 258] width 180 height 17
type input "ca-es"
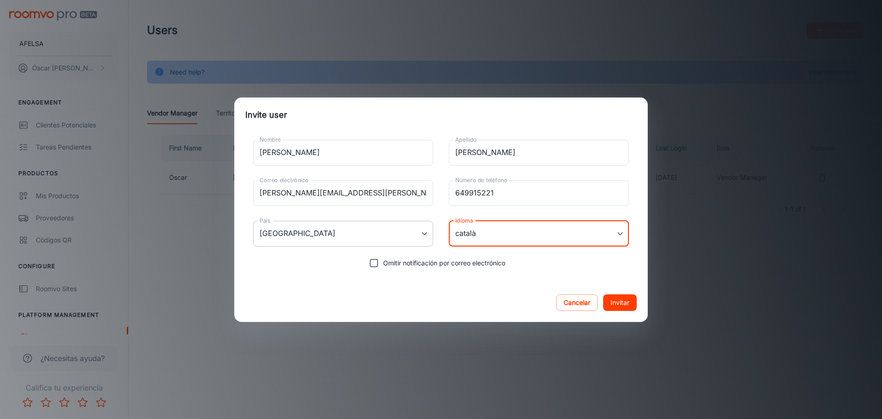
click at [381, 236] on body "AFELSA [PERSON_NAME] Engagement Clientes potenciales Tareas pendientes Producto…" at bounding box center [441, 209] width 882 height 419
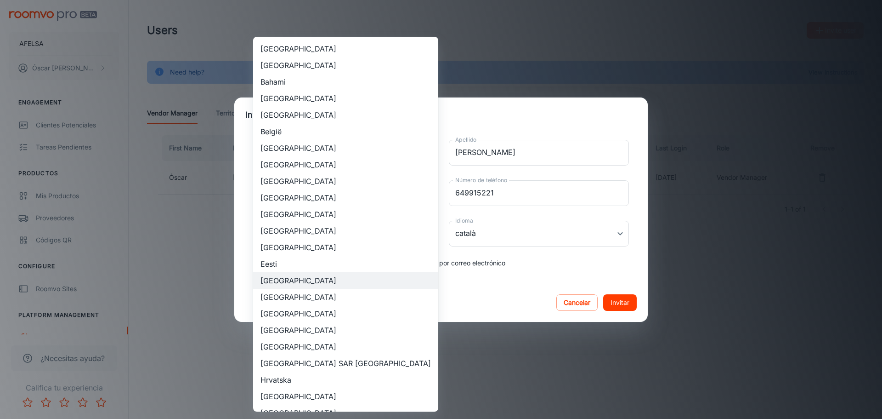
click at [362, 291] on li "[GEOGRAPHIC_DATA]" at bounding box center [345, 297] width 185 height 17
type input "[GEOGRAPHIC_DATA]"
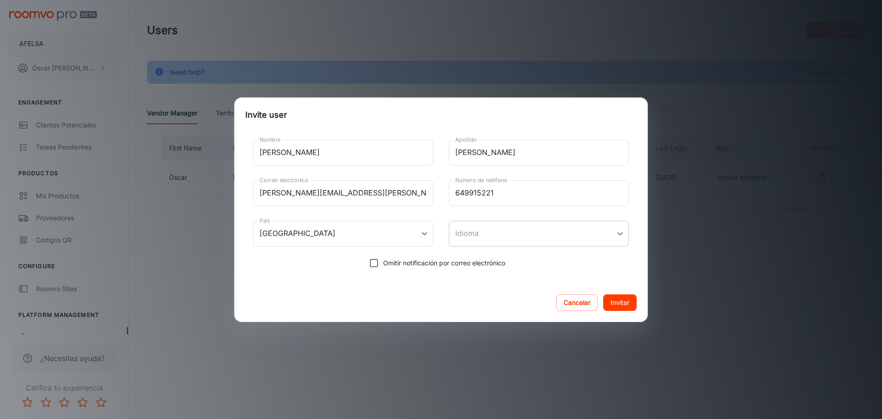
click at [499, 238] on body "AFELSA [PERSON_NAME] Engagement Clientes potenciales Tareas pendientes Producto…" at bounding box center [441, 209] width 882 height 419
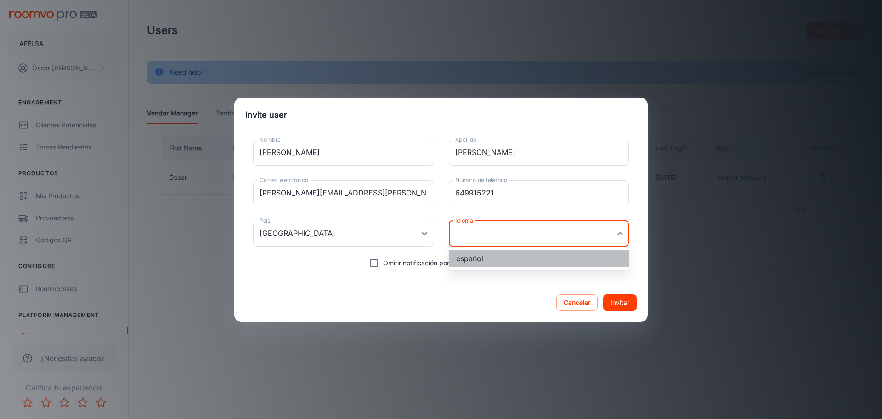
click at [499, 251] on li "español" at bounding box center [539, 258] width 180 height 17
type input "es-es"
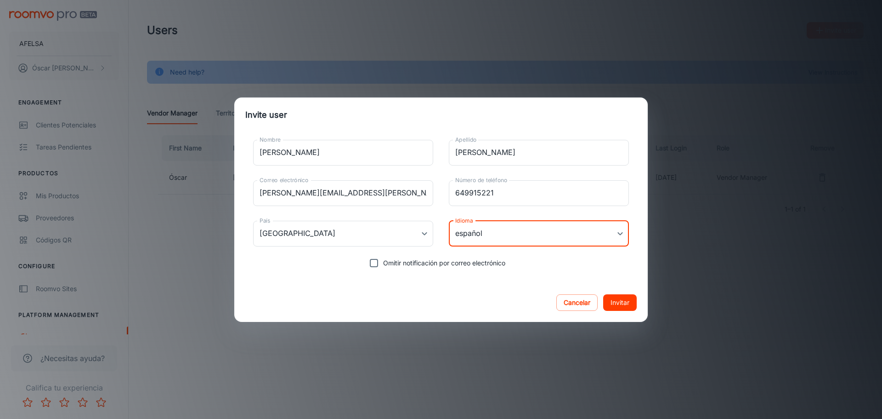
click at [471, 285] on div "Cancelar Invitar" at bounding box center [441, 302] width 414 height 39
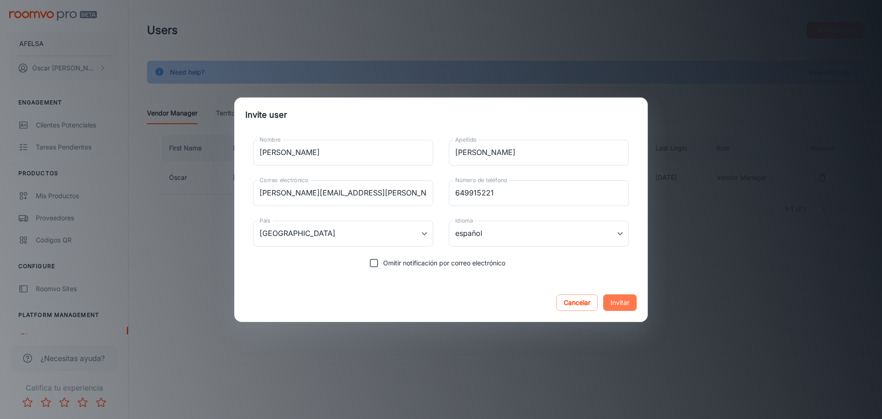
click at [630, 305] on button "Invitar" at bounding box center [620, 302] width 34 height 17
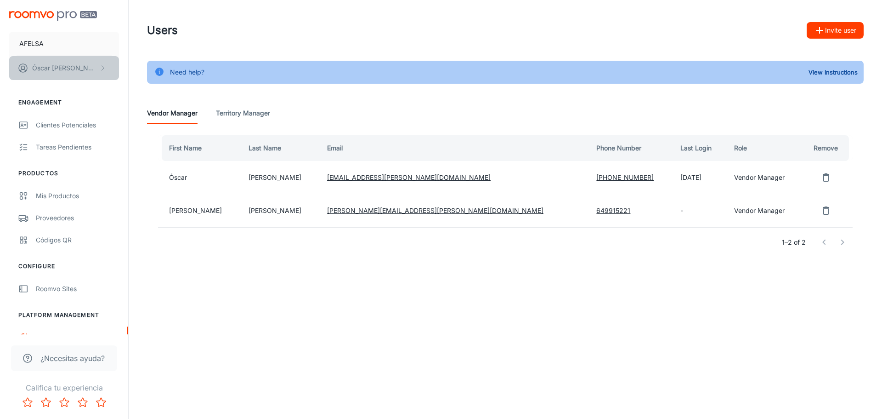
click at [95, 69] on button "[PERSON_NAME]" at bounding box center [64, 68] width 110 height 24
click at [346, 340] on div at bounding box center [441, 209] width 882 height 419
click at [821, 71] on button "View Instructions" at bounding box center [833, 72] width 54 height 14
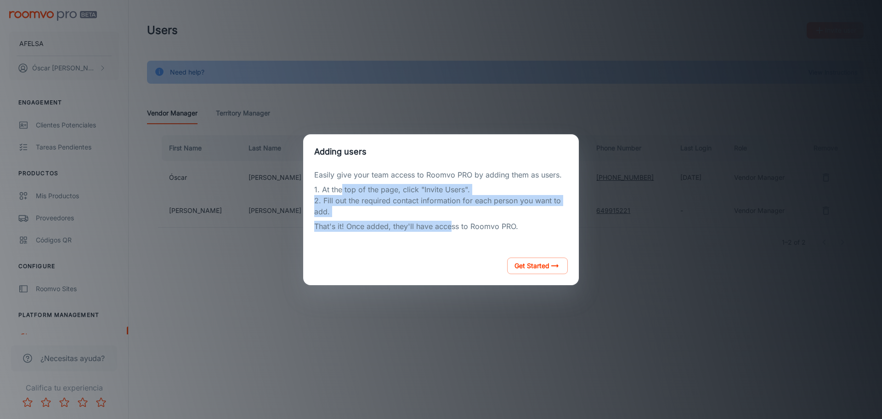
drag, startPoint x: 341, startPoint y: 181, endPoint x: 501, endPoint y: 263, distance: 179.4
click at [459, 246] on div "Adding users Easily give your team access to Roomvo PRO by adding them as users…" at bounding box center [441, 209] width 276 height 151
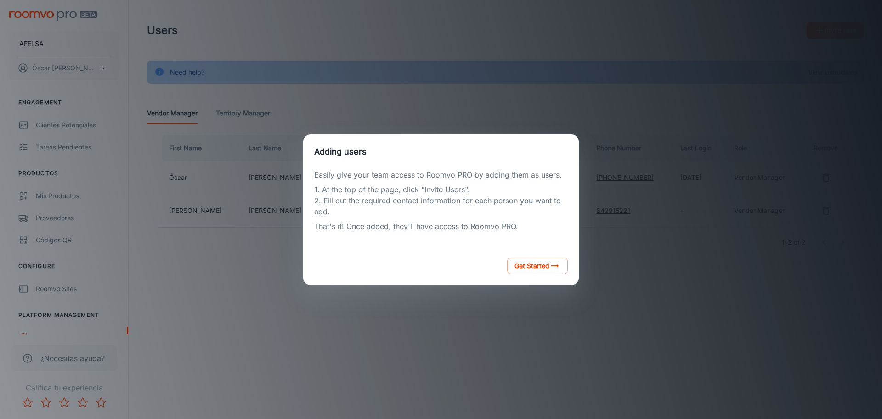
click at [503, 287] on div "Adding users Easily give your team access to Roomvo PRO by adding them as users…" at bounding box center [441, 209] width 860 height 397
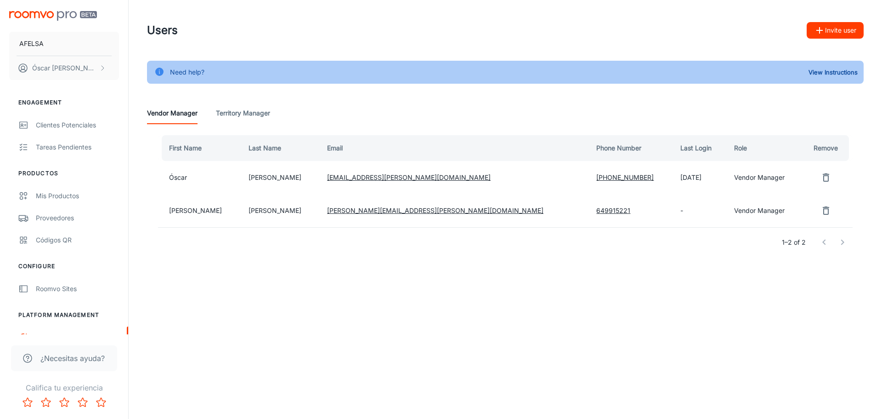
click at [557, 244] on div "1–2 of 2" at bounding box center [505, 241] width 695 height 29
